Goal: Find specific page/section: Find specific page/section

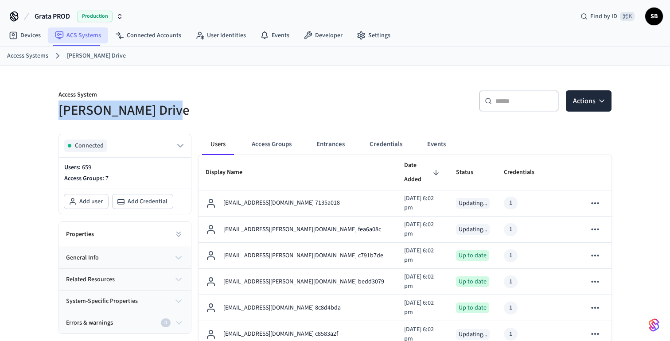
click at [84, 36] on link "ACS Systems" at bounding box center [78, 35] width 60 height 16
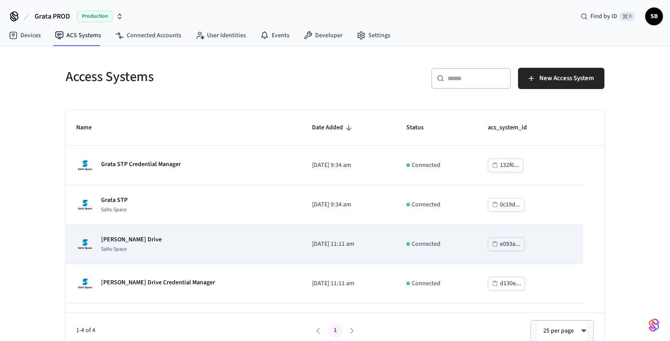
click at [135, 243] on p "[PERSON_NAME] Drive" at bounding box center [131, 239] width 61 height 9
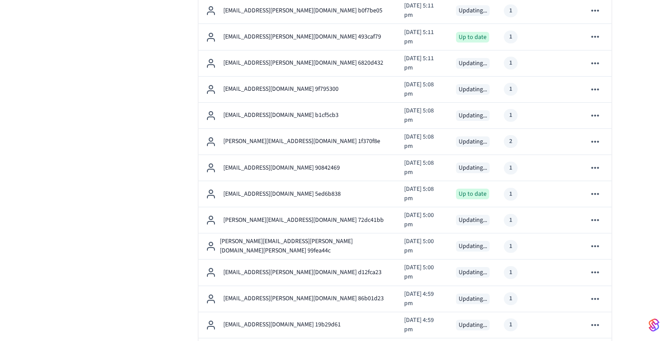
scroll to position [769, 0]
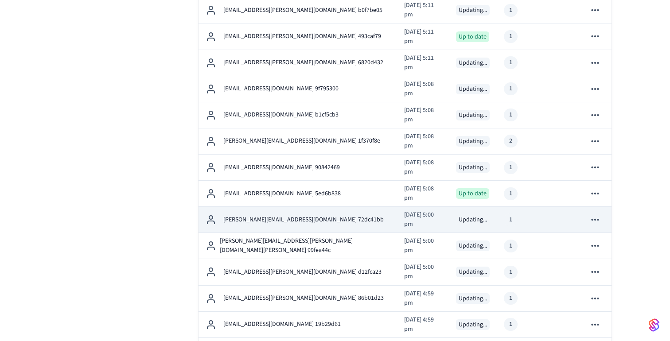
click at [287, 215] on p "[PERSON_NAME][EMAIL_ADDRESS][DOMAIN_NAME] 72dc41bb" at bounding box center [303, 219] width 160 height 9
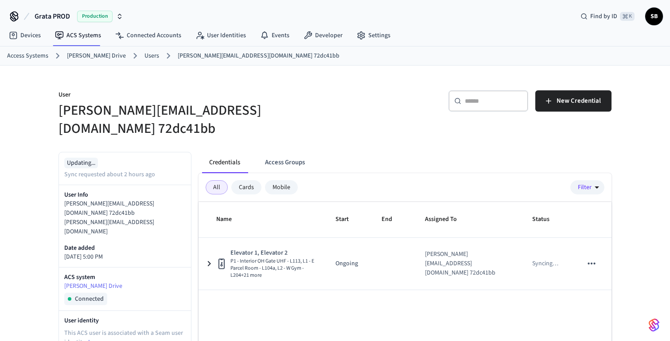
click at [296, 152] on button "Access Groups" at bounding box center [285, 162] width 54 height 21
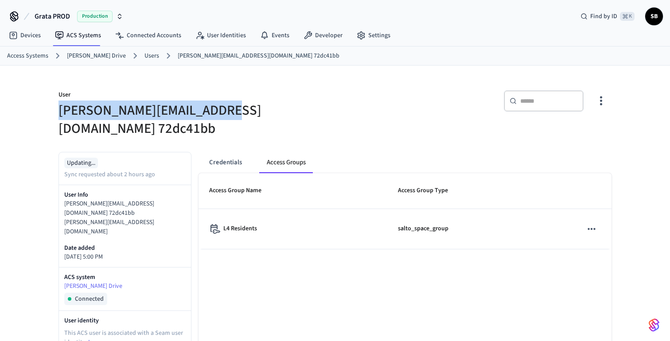
drag, startPoint x: 233, startPoint y: 111, endPoint x: 58, endPoint y: 107, distance: 175.0
click at [58, 107] on h5 "[PERSON_NAME][EMAIL_ADDRESS][DOMAIN_NAME] 72dc41bb" at bounding box center [193, 119] width 271 height 36
copy h5 "[PERSON_NAME][EMAIL_ADDRESS][DOMAIN_NAME]"
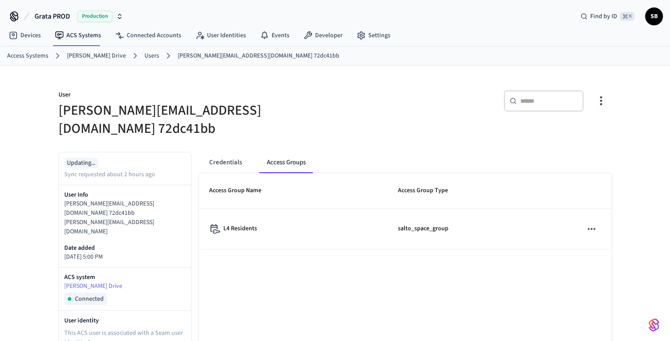
click at [233, 122] on div "User [PERSON_NAME][EMAIL_ADDRESS][DOMAIN_NAME] 72dc41bb ​ ​ Updating... Sync re…" at bounding box center [334, 322] width 567 height 512
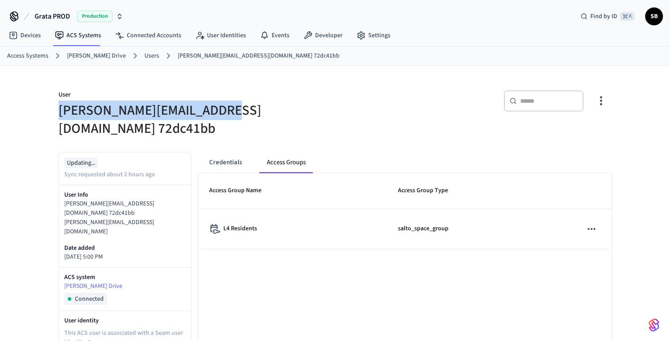
drag, startPoint x: 233, startPoint y: 109, endPoint x: 60, endPoint y: 108, distance: 172.7
click at [60, 108] on h5 "[PERSON_NAME][EMAIL_ADDRESS][DOMAIN_NAME] 72dc41bb" at bounding box center [193, 119] width 271 height 36
copy h5 "[PERSON_NAME][EMAIL_ADDRESS][DOMAIN_NAME]"
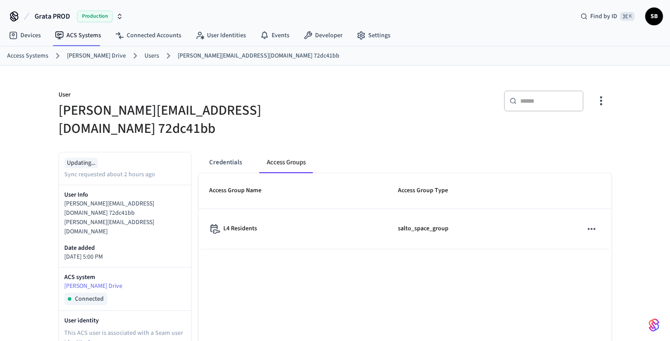
click at [144, 58] on link "Users" at bounding box center [151, 55] width 15 height 9
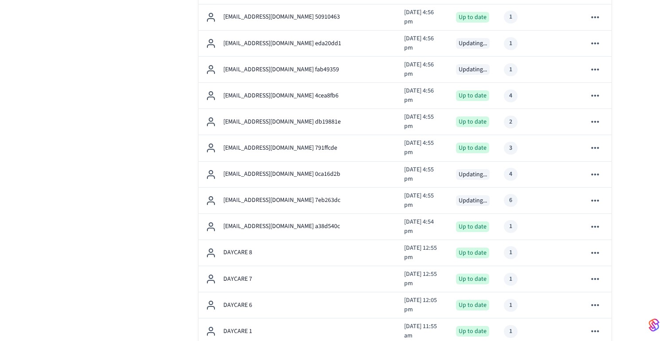
scroll to position [1124, 0]
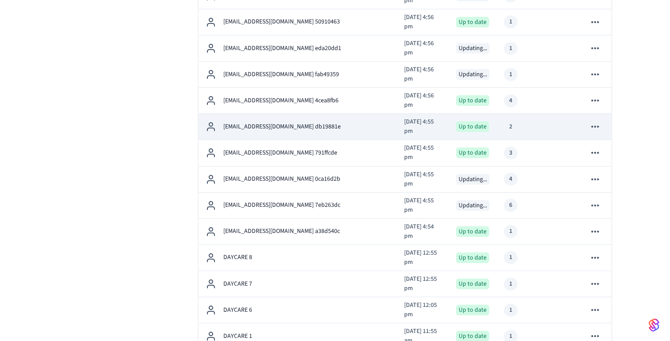
click at [297, 122] on p "[EMAIL_ADDRESS][DOMAIN_NAME] db19881e" at bounding box center [281, 126] width 117 height 9
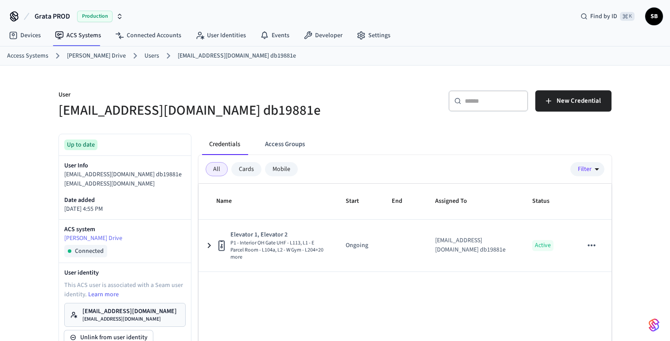
click at [287, 147] on button "Access Groups" at bounding box center [285, 144] width 54 height 21
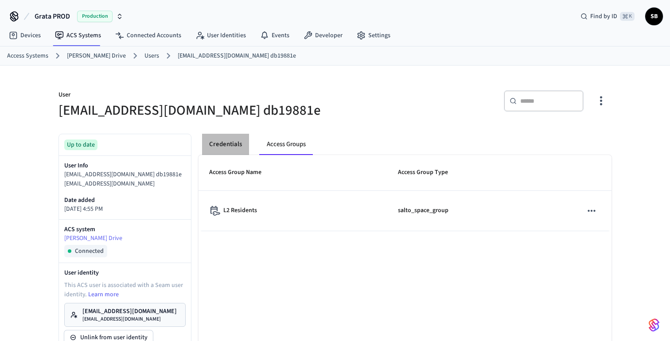
click at [230, 143] on button "Credentials" at bounding box center [225, 144] width 47 height 21
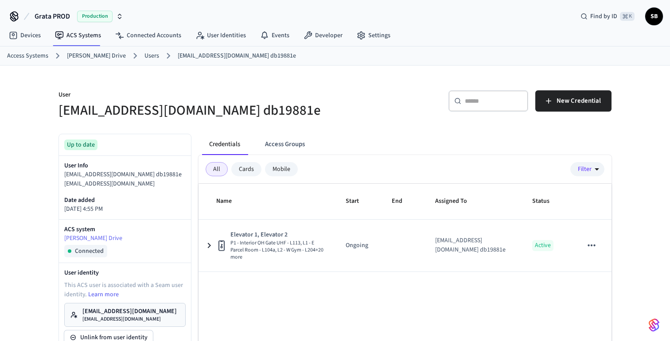
click at [144, 58] on link "Users" at bounding box center [151, 55] width 15 height 9
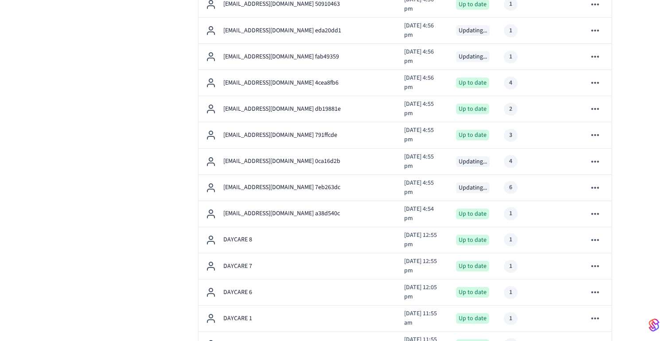
scroll to position [1142, 0]
